Goal: Information Seeking & Learning: Check status

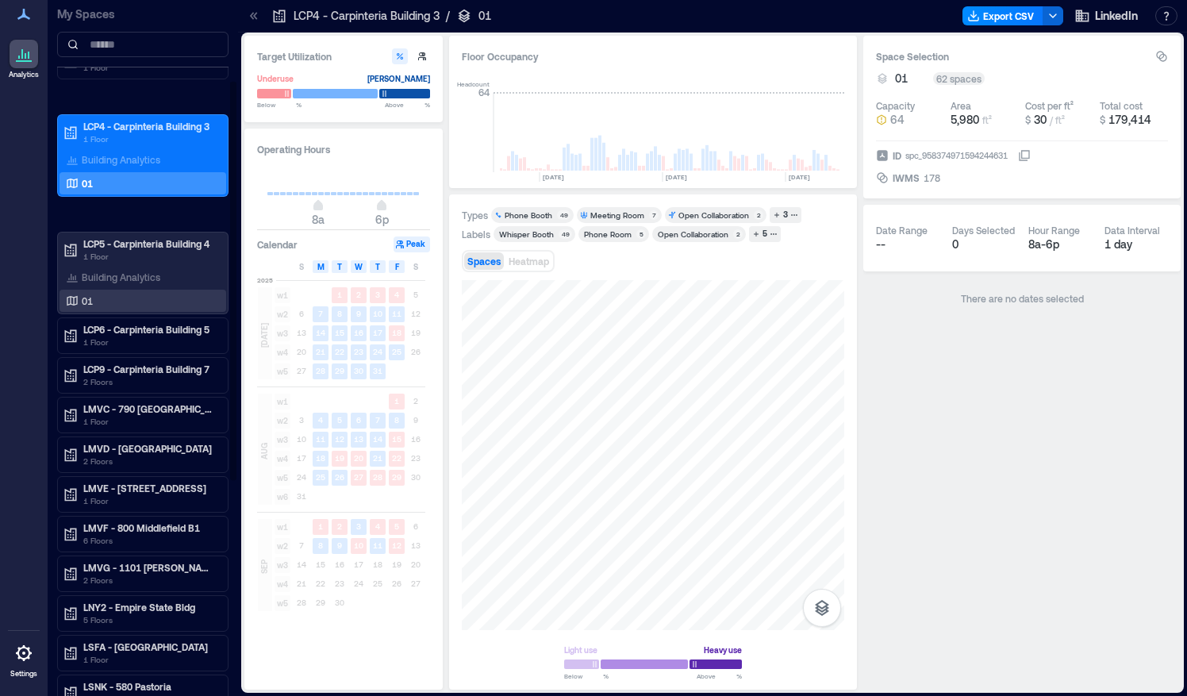
scroll to position [155, 0]
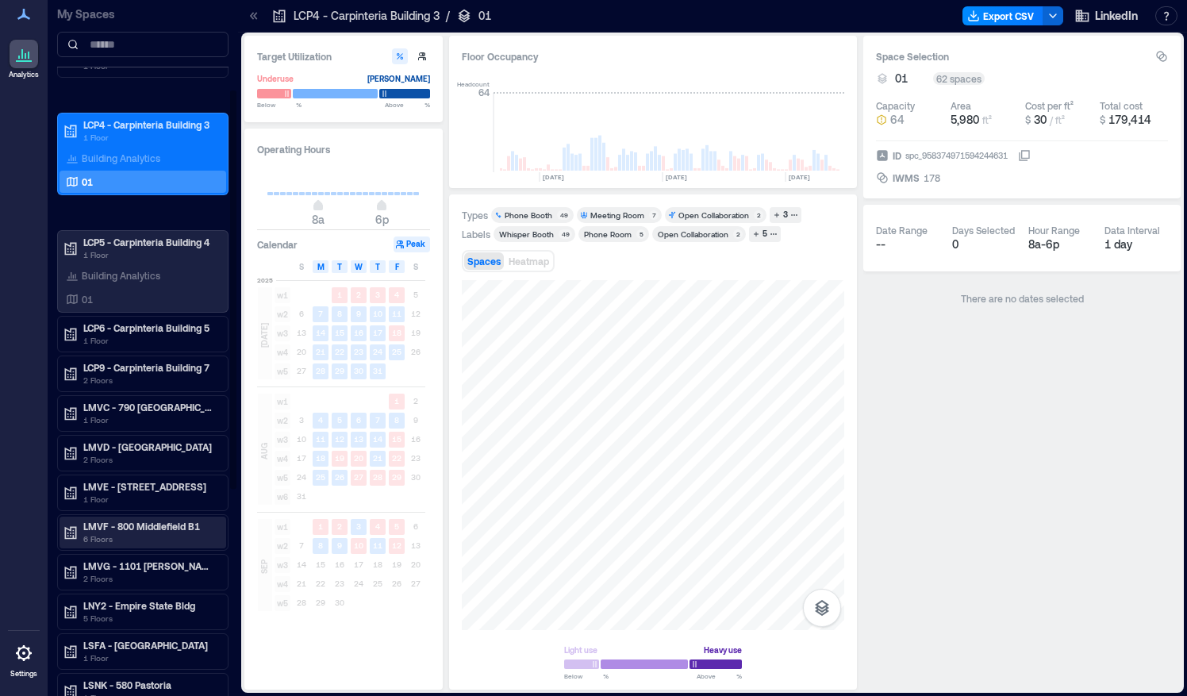
click at [105, 520] on p "LMVF - 800 Middlefield B1" at bounding box center [149, 526] width 133 height 13
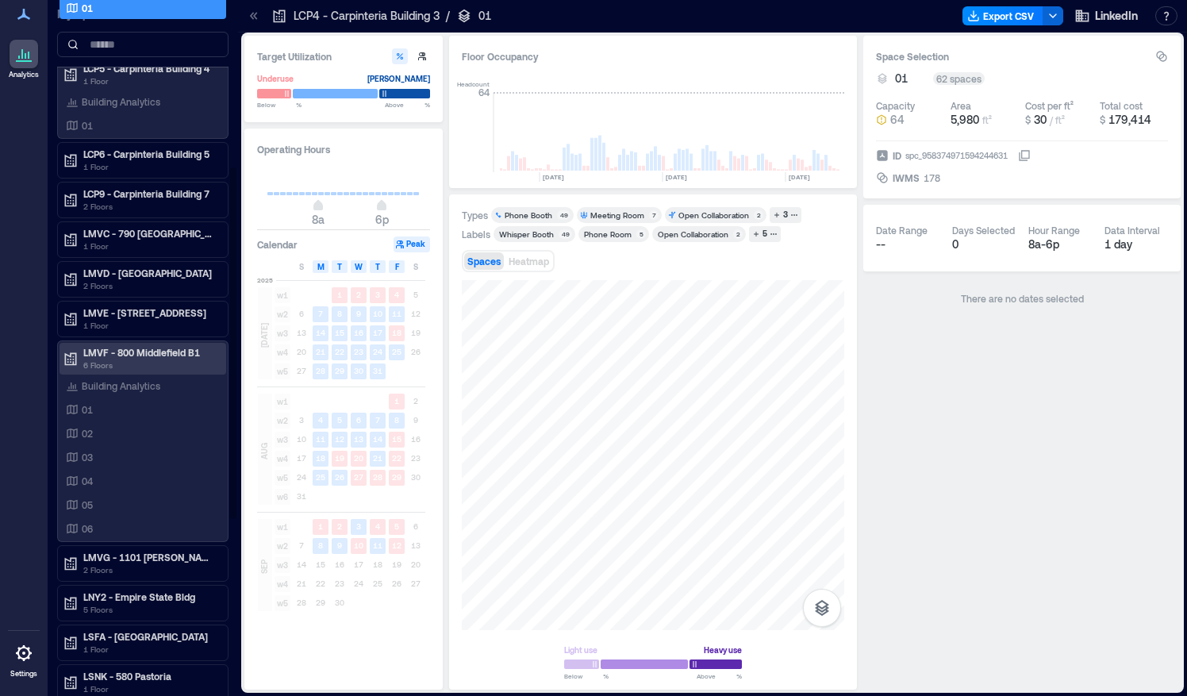
scroll to position [329, 0]
click at [98, 525] on div "06" at bounding box center [140, 528] width 154 height 16
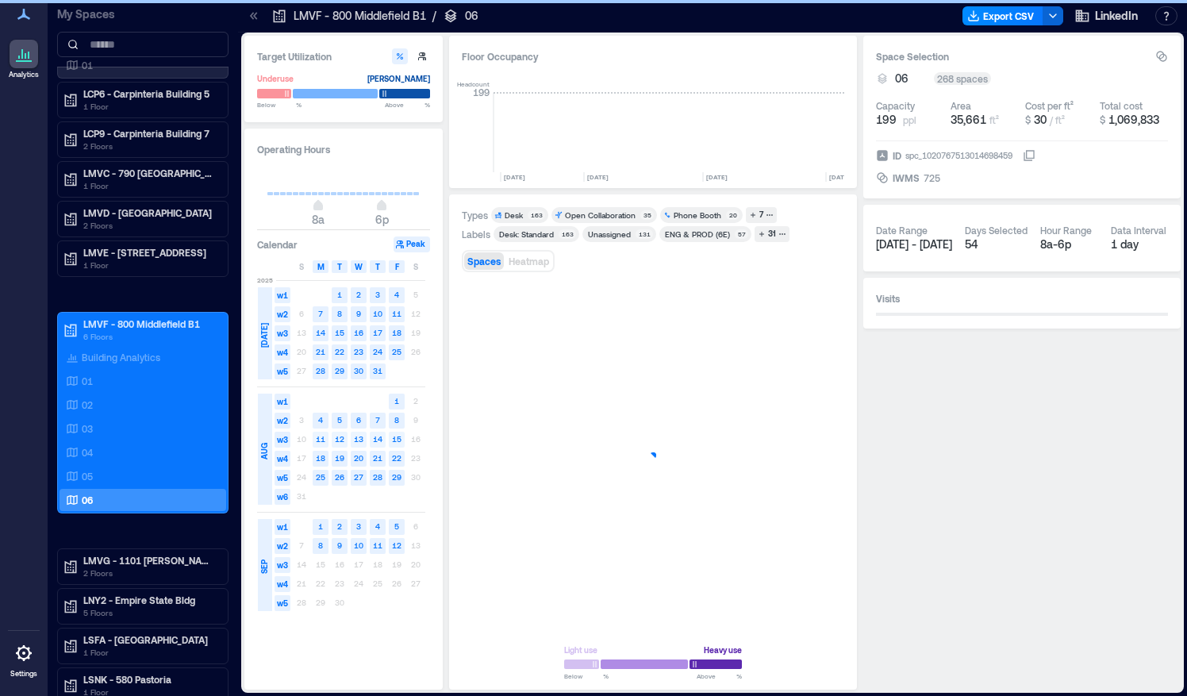
scroll to position [0, 4752]
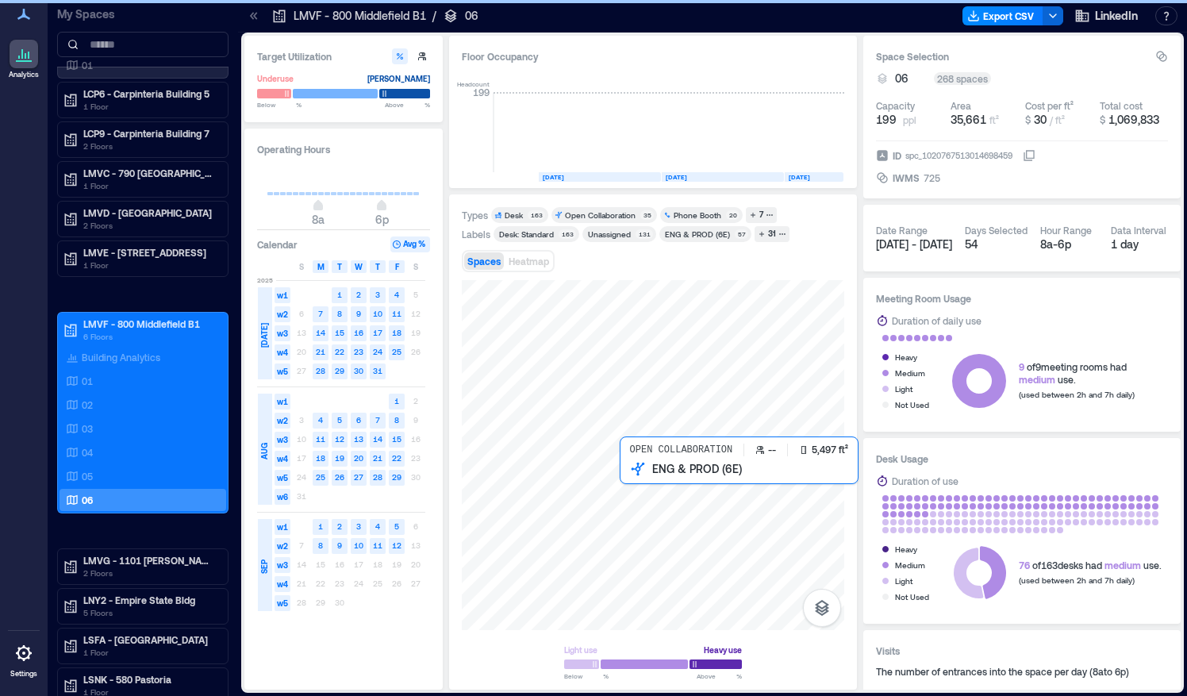
click at [746, 505] on div at bounding box center [653, 455] width 382 height 350
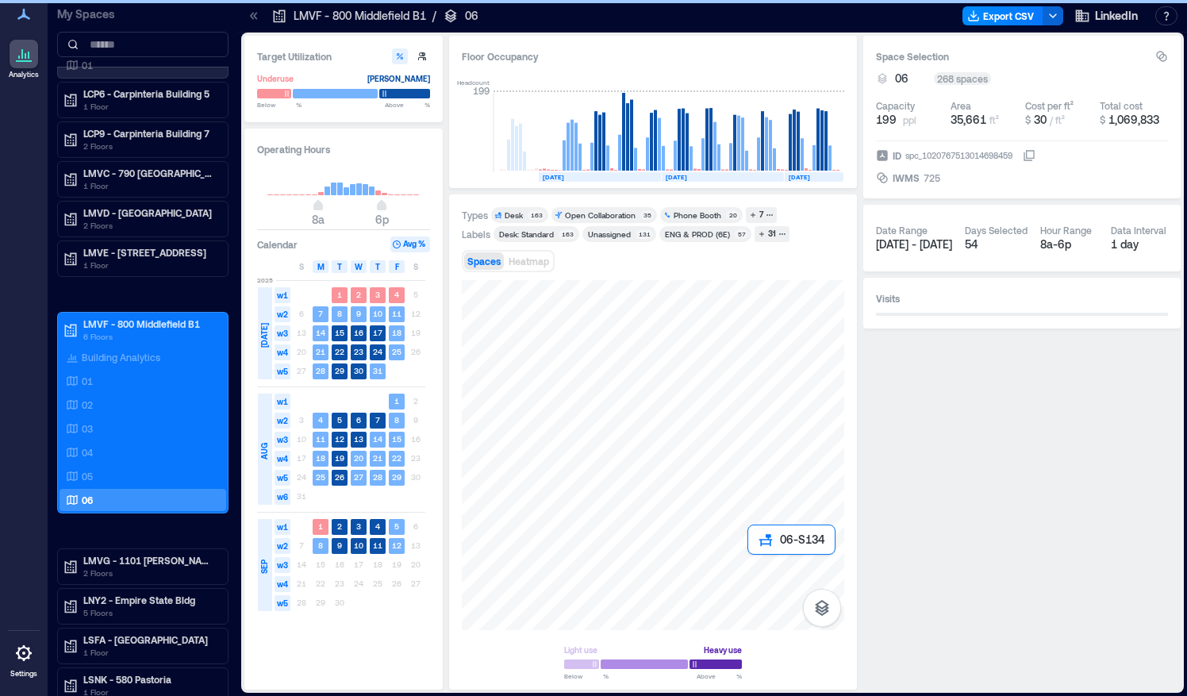
click at [749, 555] on div at bounding box center [653, 455] width 382 height 350
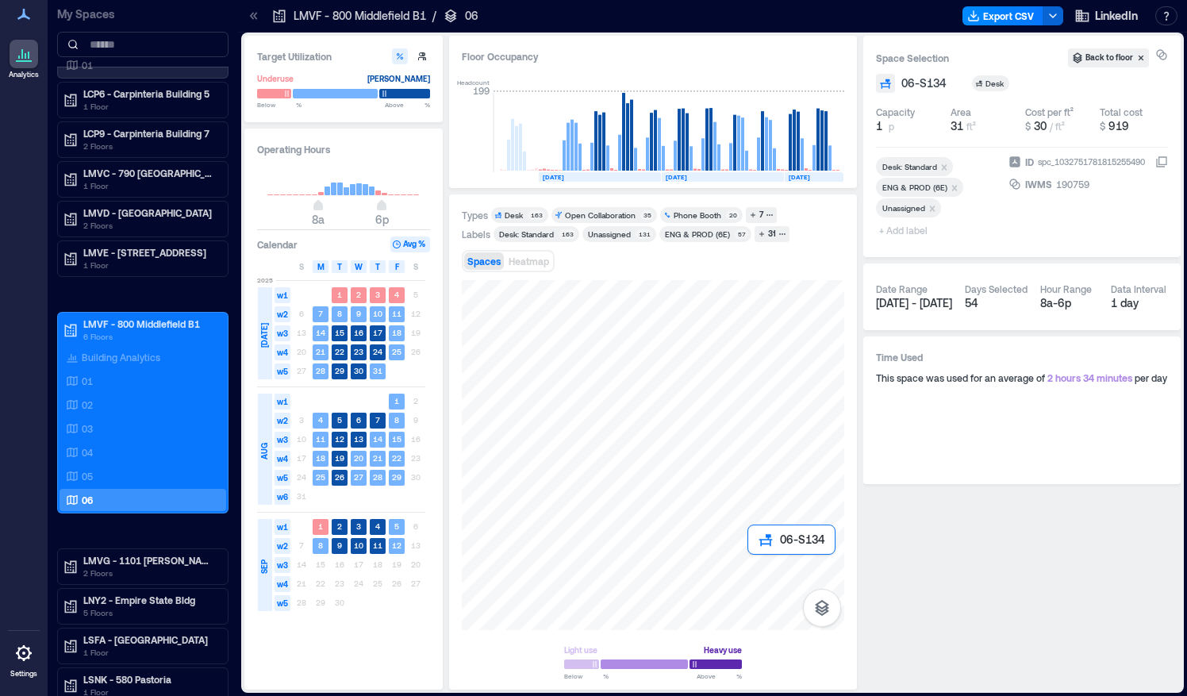
click at [749, 555] on div at bounding box center [653, 455] width 382 height 350
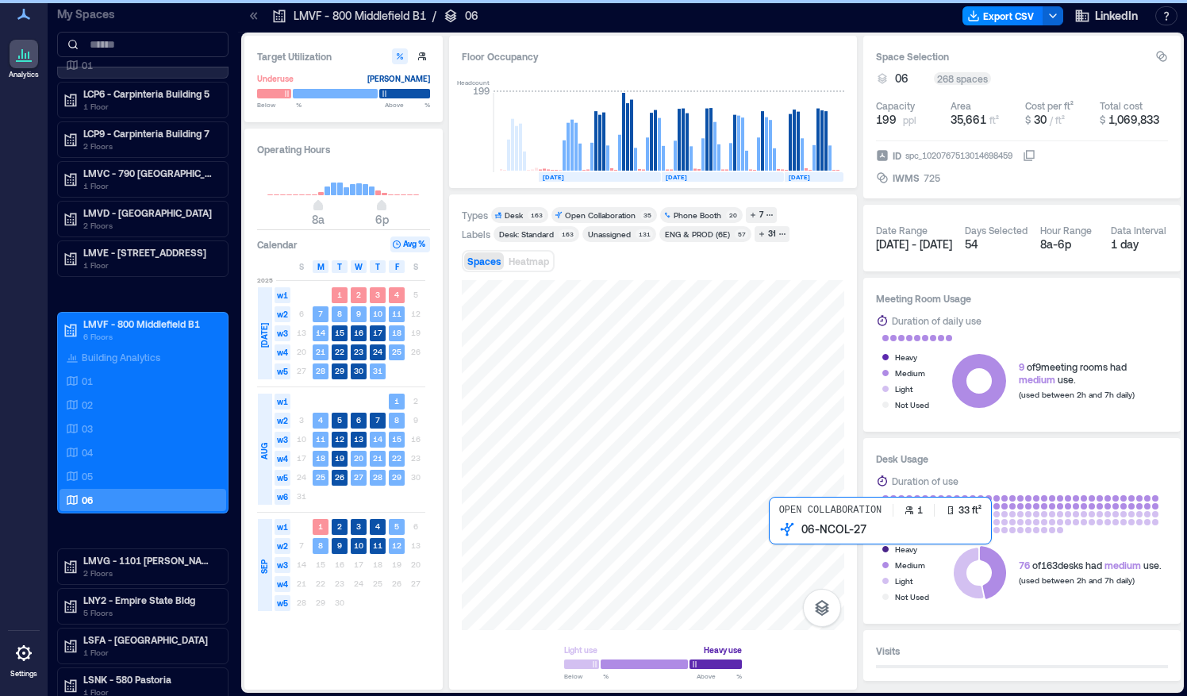
click at [772, 537] on div at bounding box center [653, 455] width 382 height 350
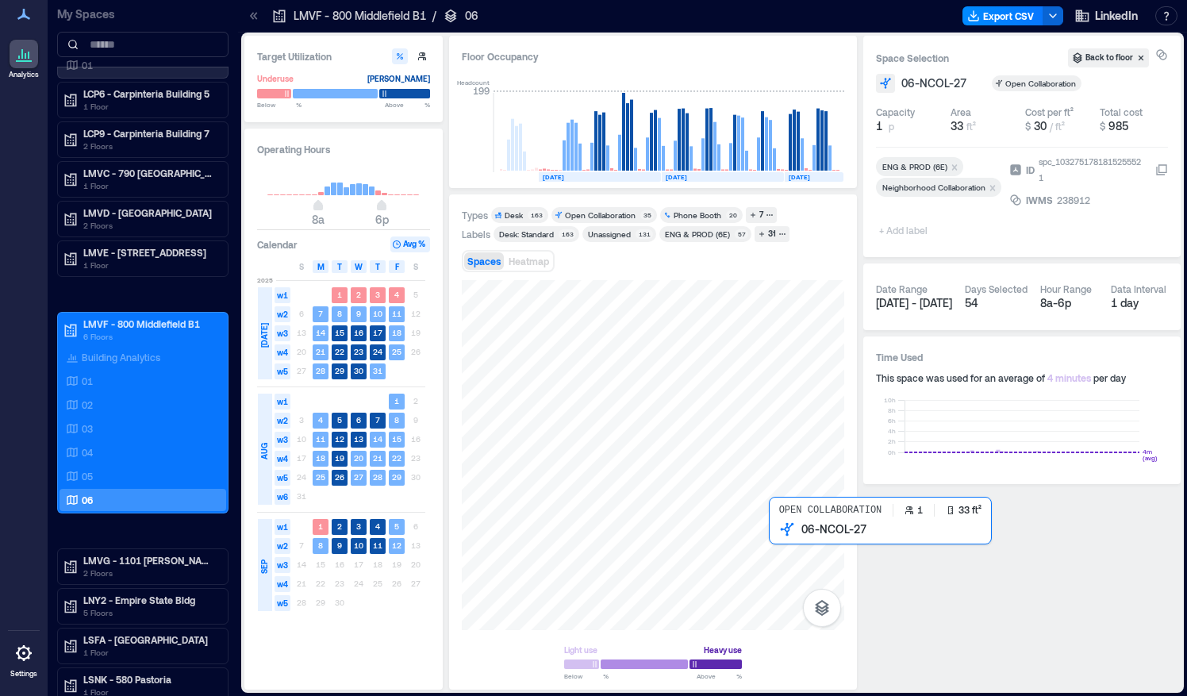
click at [771, 531] on div at bounding box center [653, 455] width 382 height 350
